Goal: Information Seeking & Learning: Learn about a topic

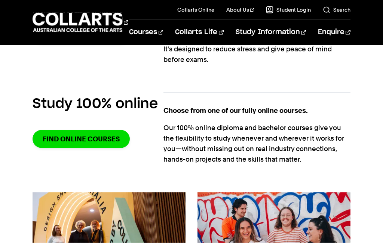
scroll to position [645, 0]
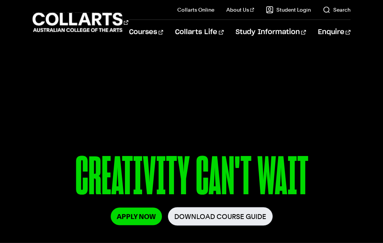
scroll to position [0, 0]
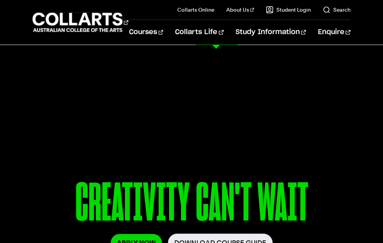
click at [88, 106] on p "Get a feel for life at [GEOGRAPHIC_DATA]" at bounding box center [81, 110] width 97 height 9
click at [105, 85] on link "Student Life" at bounding box center [74, 89] width 83 height 25
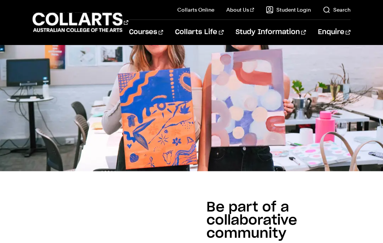
scroll to position [243, 0]
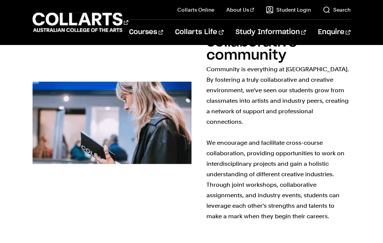
scroll to position [421, 0]
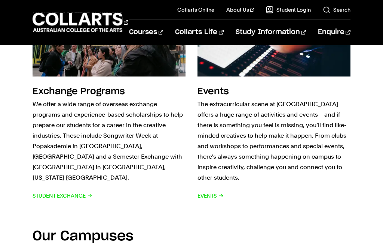
scroll to position [1062, 0]
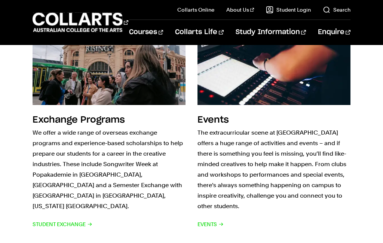
click at [213, 219] on span "Events" at bounding box center [211, 224] width 26 height 10
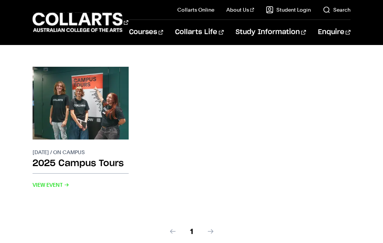
scroll to position [333, 0]
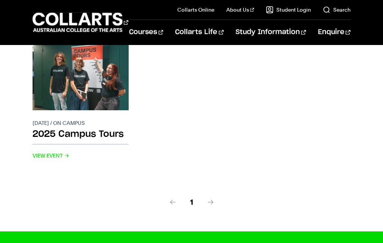
click at [100, 130] on h2 "2025 Campus Tours" at bounding box center [81, 135] width 96 height 17
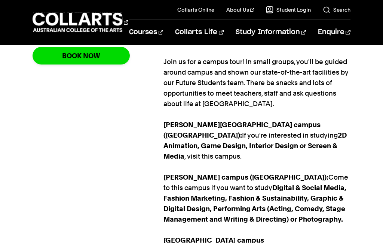
scroll to position [368, 0]
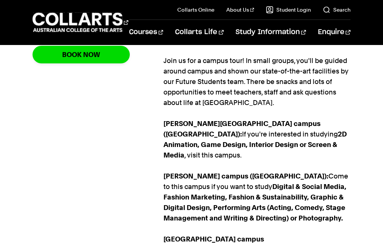
click at [277, 242] on p "Join us for a campus tour! In small groups, you'll be guided around campus and …" at bounding box center [257, 186] width 187 height 262
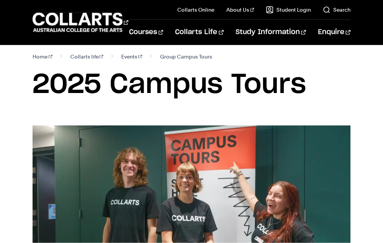
scroll to position [0, 0]
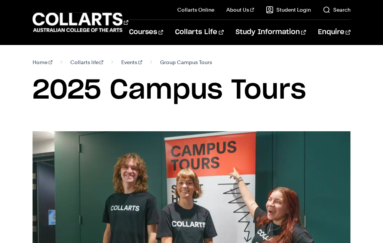
click at [261, 29] on link "History & Values" at bounding box center [252, 30] width 63 height 10
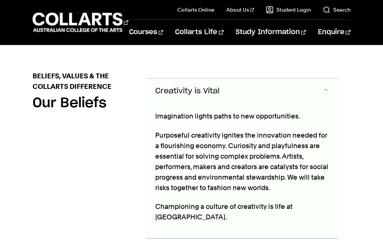
scroll to position [329, 0]
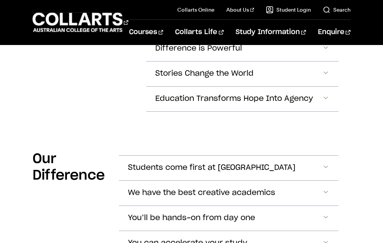
click at [330, 155] on button "Students come first at Collarts" at bounding box center [229, 167] width 220 height 25
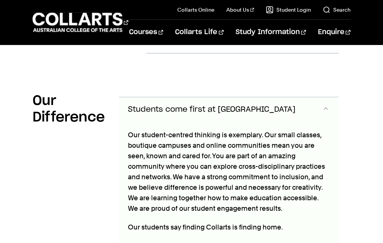
scroll to position [597, 0]
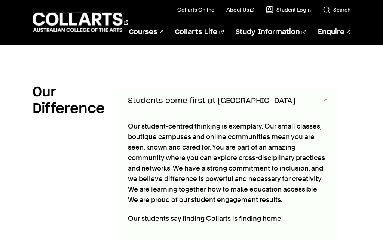
click at [327, 96] on span "Accordion Section" at bounding box center [325, 101] width 7 height 10
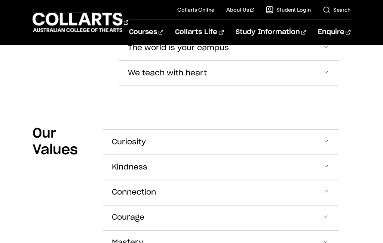
scroll to position [776, 0]
click at [332, 130] on button "Curiosity" at bounding box center [221, 142] width 236 height 25
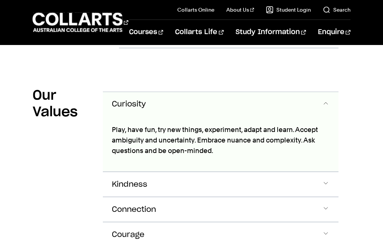
scroll to position [817, 0]
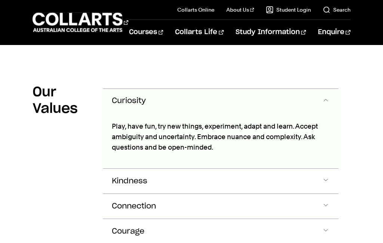
click at [333, 89] on button "Curiosity" at bounding box center [221, 101] width 236 height 25
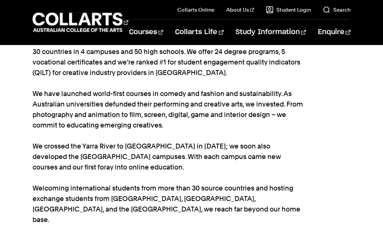
scroll to position [0, 0]
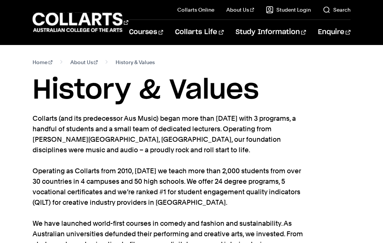
click at [283, 82] on link "Careers at [GEOGRAPHIC_DATA]" at bounding box center [252, 84] width 63 height 18
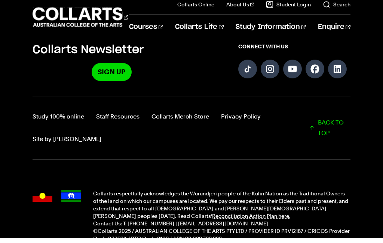
scroll to position [1128, 0]
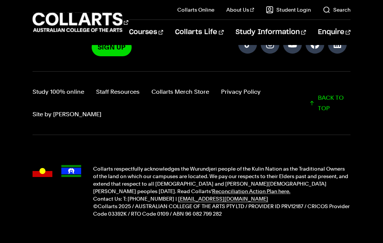
click at [322, 212] on div "Admission Enquiries Apply now Download Course Guide" at bounding box center [191, 140] width 383 height 191
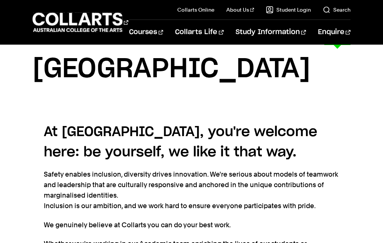
scroll to position [0, 0]
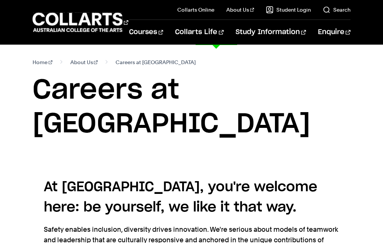
click at [84, 237] on div "Student Life Get a feel for life at Collarts Campuses News & Blogs" at bounding box center [191, 159] width 383 height 228
click at [88, 206] on link "Industry Partners & Placements" at bounding box center [80, 219] width 95 height 41
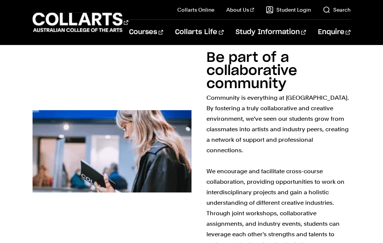
scroll to position [392, 0]
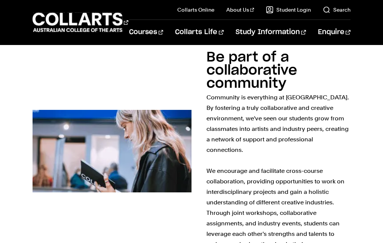
click at [332, 160] on p "Community is everything at [GEOGRAPHIC_DATA]. By fostering a truly collaborativ…" at bounding box center [279, 170] width 144 height 157
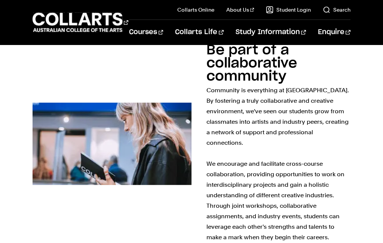
scroll to position [400, 0]
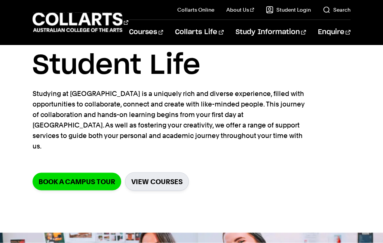
scroll to position [0, 0]
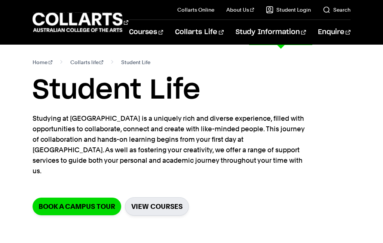
click at [347, 171] on link "Handbook, Forms & Policies" at bounding box center [300, 165] width 102 height 21
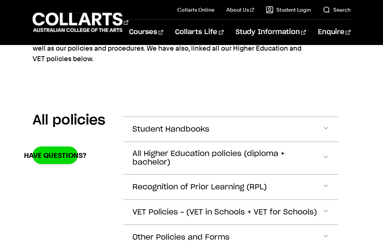
click at [338, 160] on button "All Higher Education policies (diploma + bachelor)" at bounding box center [231, 158] width 215 height 32
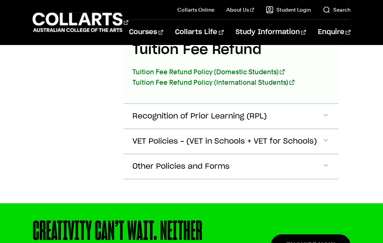
scroll to position [1498, 0]
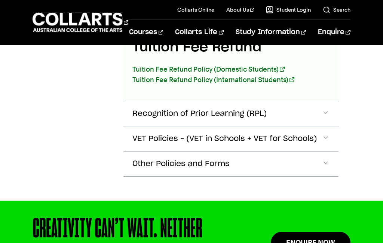
click at [330, 163] on button "Other Policies and Forms" at bounding box center [231, 163] width 215 height 25
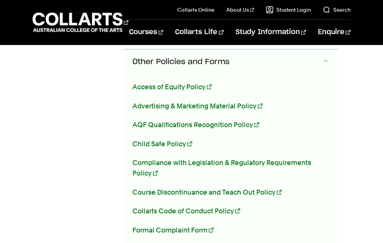
scroll to position [1605, 0]
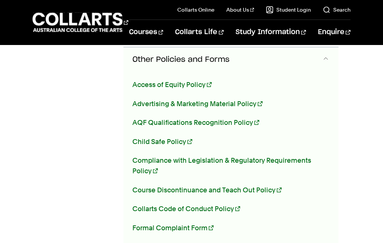
click at [229, 210] on link "Collarts Code of Conduct Policy" at bounding box center [187, 208] width 108 height 8
